Goal: Task Accomplishment & Management: Manage account settings

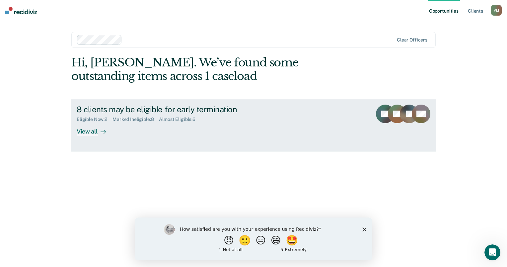
click at [92, 130] on div "View all" at bounding box center [95, 128] width 37 height 13
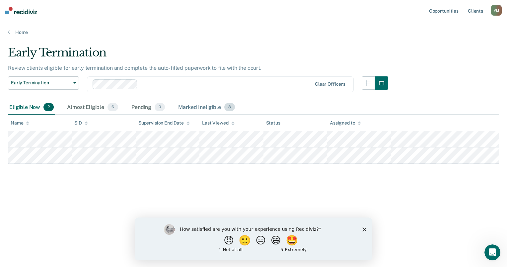
click at [217, 107] on div "Marked Ineligible 8" at bounding box center [206, 107] width 59 height 15
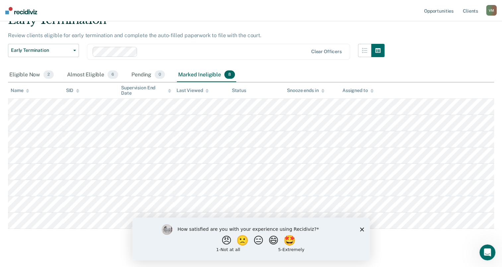
scroll to position [42, 0]
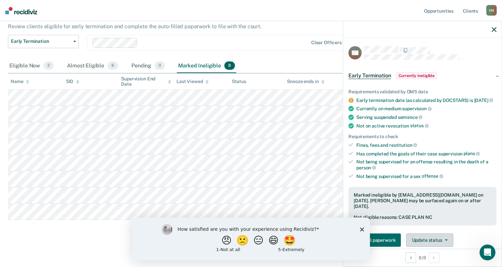
click at [434, 238] on button "Update status" at bounding box center [429, 239] width 47 height 13
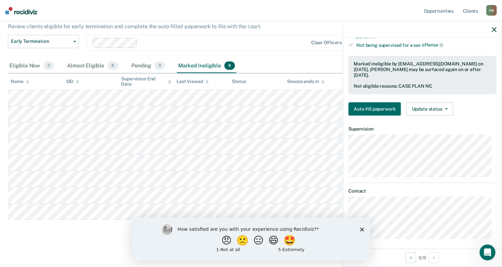
scroll to position [132, 0]
click at [438, 106] on button "Update status" at bounding box center [429, 108] width 47 height 13
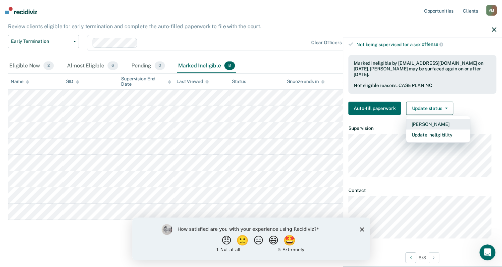
click at [421, 123] on button "[PERSON_NAME]" at bounding box center [438, 124] width 64 height 11
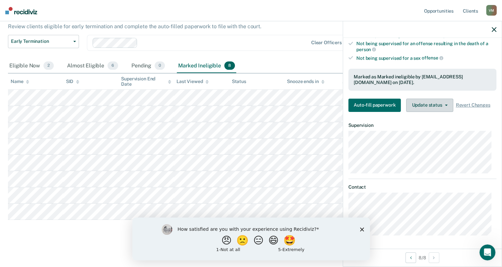
scroll to position [25, 0]
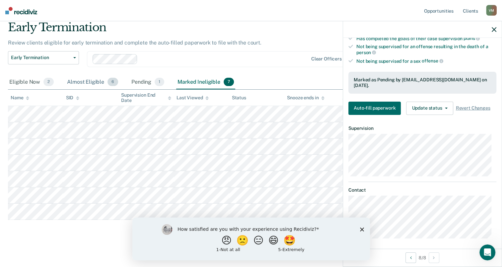
click at [85, 80] on div "Almost Eligible 6" at bounding box center [93, 82] width 54 height 15
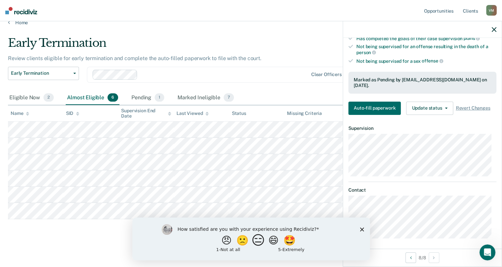
click at [259, 239] on button "😑" at bounding box center [259, 239] width 16 height 13
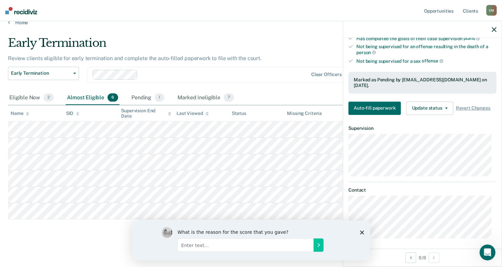
click at [256, 243] on input "Enter text..." at bounding box center [245, 244] width 136 height 13
click at [318, 244] on icon "Submit your response" at bounding box center [318, 244] width 5 height 5
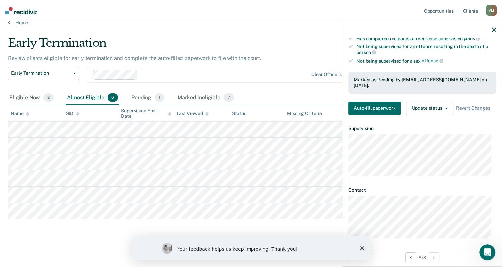
click at [361, 250] on icon "Close survey" at bounding box center [362, 248] width 4 height 4
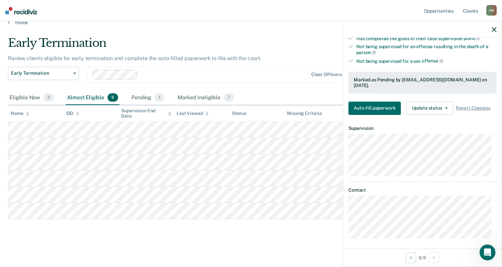
scroll to position [88, 0]
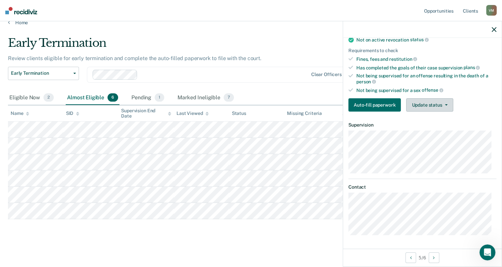
click at [442, 101] on button "Update status" at bounding box center [429, 104] width 47 height 13
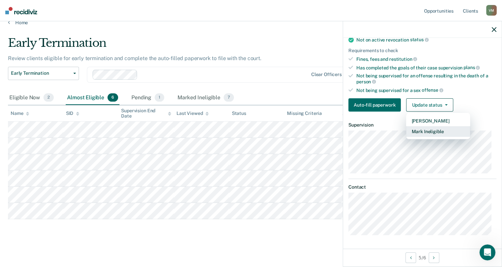
click at [434, 133] on button "Mark Ineligible" at bounding box center [438, 131] width 64 height 11
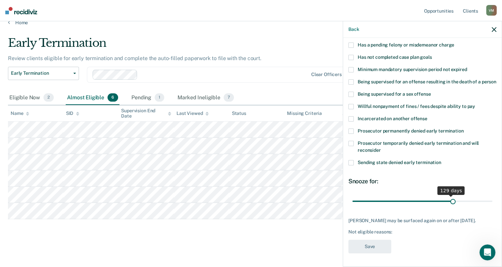
scroll to position [64, 0]
drag, startPoint x: 377, startPoint y: 195, endPoint x: 457, endPoint y: 188, distance: 80.3
type input "141"
click at [457, 196] on input "range" at bounding box center [423, 202] width 140 height 12
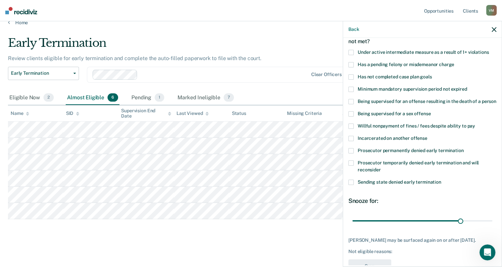
click at [351, 63] on span at bounding box center [351, 64] width 5 height 5
click at [351, 54] on label "Under active intermediate measure as a result of 1+ violations" at bounding box center [423, 53] width 148 height 7
click at [350, 75] on span at bounding box center [351, 76] width 5 height 5
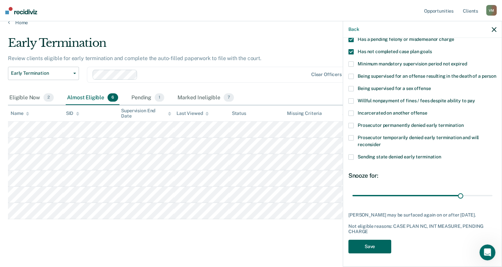
click at [366, 244] on button "Save" at bounding box center [370, 247] width 43 height 14
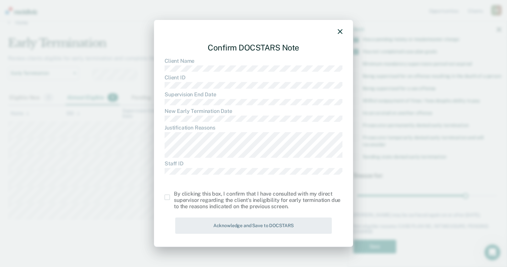
click at [166, 198] on span at bounding box center [167, 197] width 5 height 5
click at [174, 195] on input "checkbox" at bounding box center [174, 195] width 0 height 0
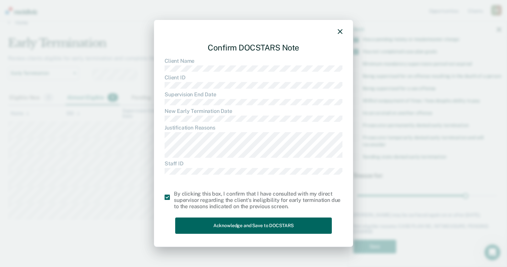
click at [198, 227] on button "Acknowledge and Save to DOCSTARS" at bounding box center [253, 225] width 157 height 16
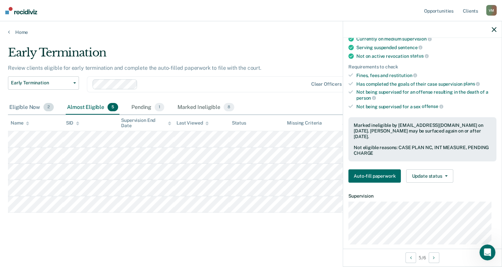
click at [25, 100] on div "Eligible Now 2" at bounding box center [31, 107] width 47 height 15
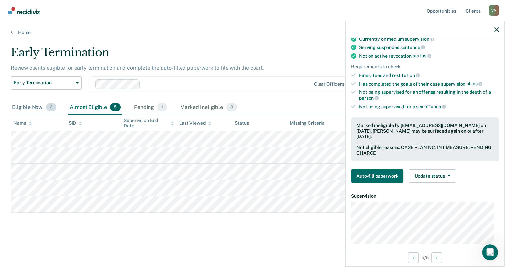
scroll to position [0, 0]
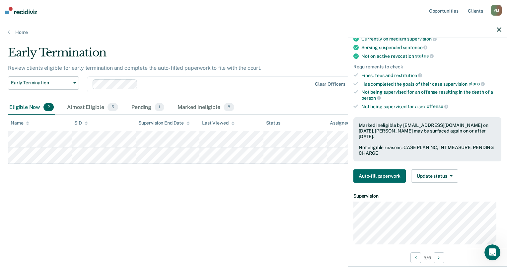
click at [39, 206] on div "Early Termination Review clients eligible for early termination and complete th…" at bounding box center [253, 131] width 491 height 171
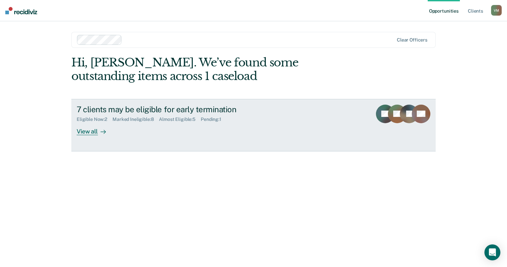
click at [87, 134] on div "View all" at bounding box center [95, 128] width 37 height 13
